Goal: Transaction & Acquisition: Purchase product/service

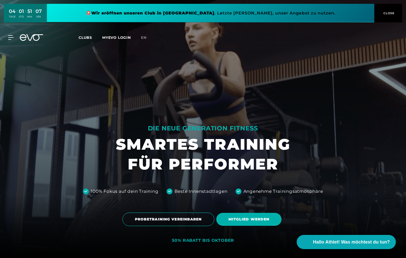
click at [85, 38] on span "Clubs" at bounding box center [85, 37] width 13 height 5
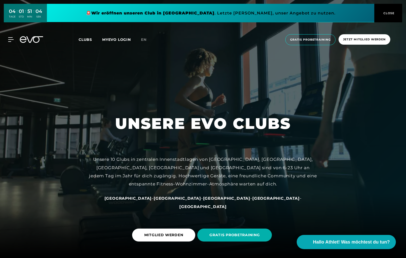
click at [88, 40] on span "Clubs" at bounding box center [85, 39] width 13 height 5
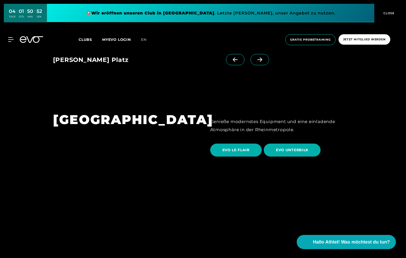
scroll to position [888, 0]
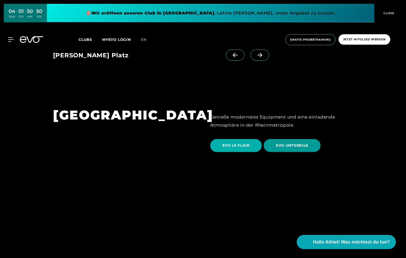
click at [277, 143] on span "EVO UNTERBILK" at bounding box center [292, 145] width 32 height 5
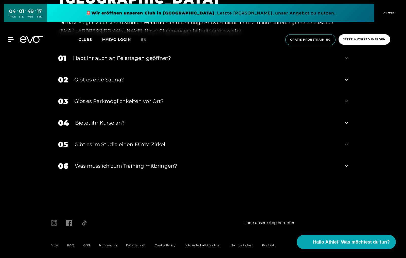
scroll to position [1977, 0]
click at [346, 165] on icon at bounding box center [346, 166] width 3 height 2
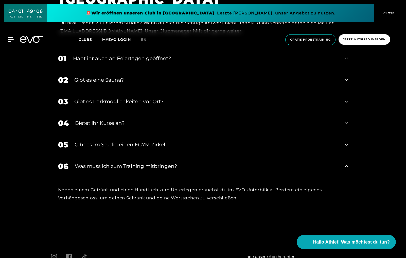
click at [346, 144] on icon at bounding box center [346, 145] width 3 height 2
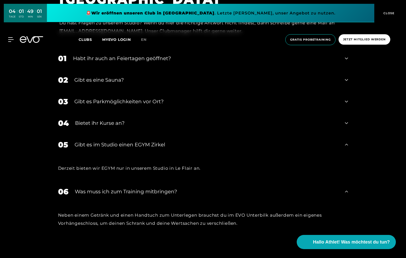
click at [345, 99] on icon at bounding box center [346, 101] width 3 height 6
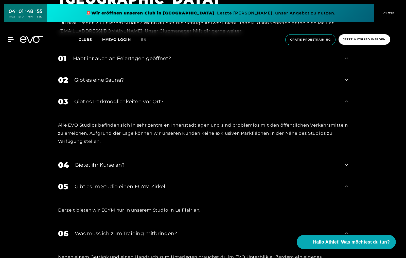
click at [345, 78] on icon at bounding box center [346, 80] width 3 height 6
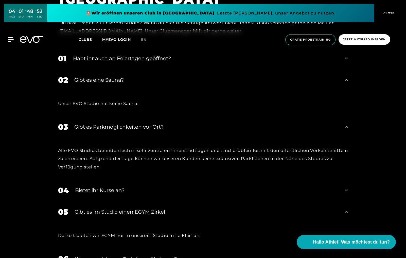
click at [346, 56] on icon at bounding box center [346, 58] width 3 height 6
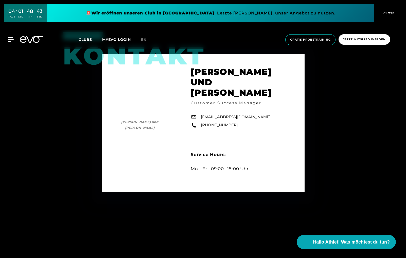
scroll to position [1637, 0]
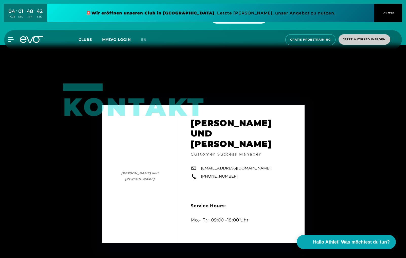
click at [367, 40] on span "Jetzt Mitglied werden" at bounding box center [364, 39] width 43 height 4
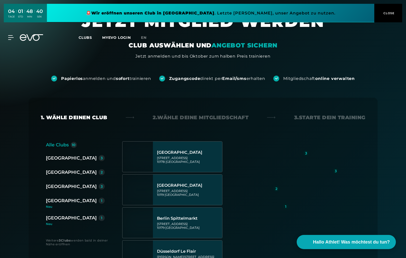
scroll to position [15, 0]
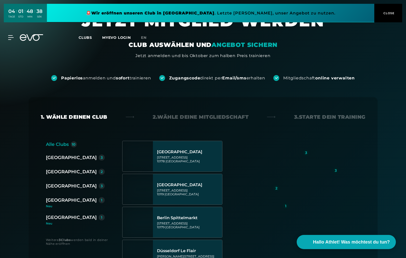
click at [67, 171] on div "[GEOGRAPHIC_DATA]" at bounding box center [71, 171] width 51 height 7
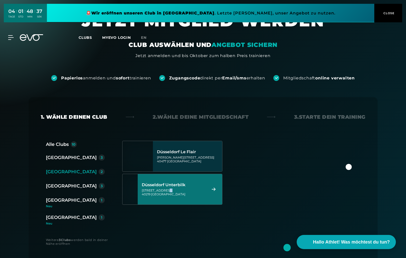
click at [172, 191] on div "[STREET_ADDRESS]" at bounding box center [174, 192] width 64 height 8
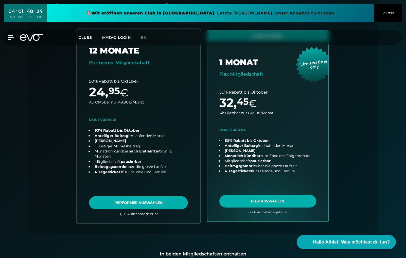
scroll to position [125, 0]
